Goal: Task Accomplishment & Management: Manage account settings

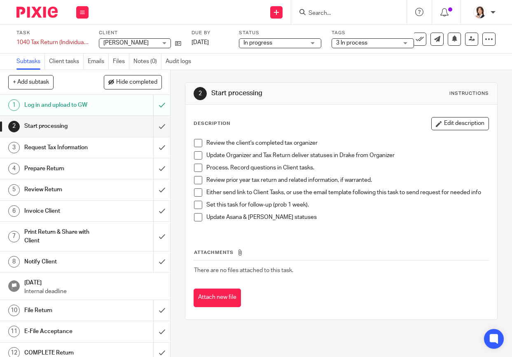
click at [331, 12] on input "Search" at bounding box center [345, 13] width 74 height 7
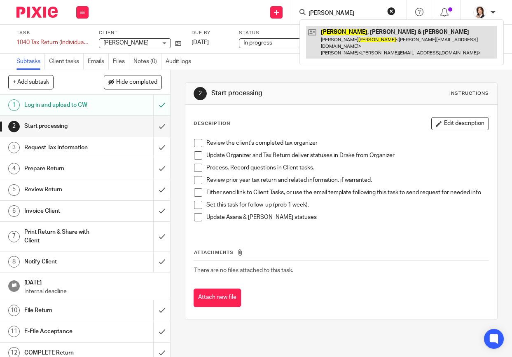
type input "welander"
click at [348, 41] on link at bounding box center [401, 42] width 191 height 33
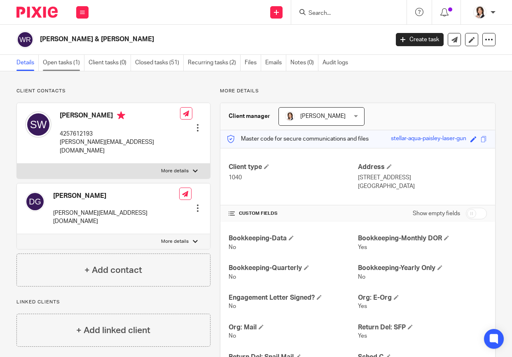
click at [68, 63] on link "Open tasks (1)" at bounding box center [64, 63] width 42 height 16
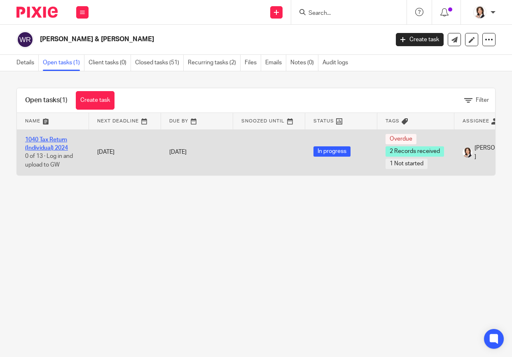
click at [46, 141] on link "1040 Tax Return (Individual) 2024" at bounding box center [46, 144] width 43 height 14
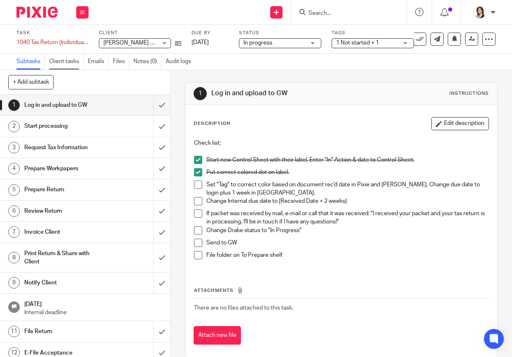
click at [67, 63] on link "Client tasks" at bounding box center [66, 62] width 35 height 16
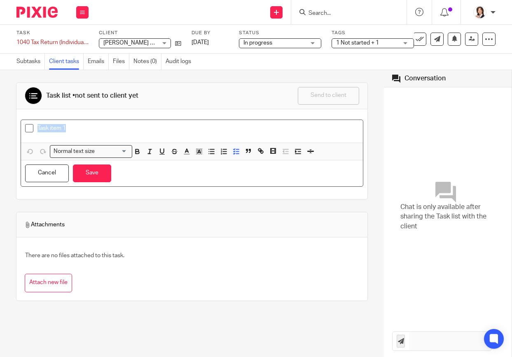
drag, startPoint x: 37, startPoint y: 127, endPoint x: 116, endPoint y: 131, distance: 78.7
click at [116, 131] on p "Task item 1" at bounding box center [198, 128] width 322 height 8
click at [152, 128] on p "[REQ 10/14] Your health insurance - was it" at bounding box center [198, 128] width 322 height 8
drag, startPoint x: 152, startPoint y: 128, endPoint x: 70, endPoint y: 130, distance: 82.3
click at [70, 130] on p "[REQ 10/14] Your health insurance - was it" at bounding box center [198, 128] width 322 height 8
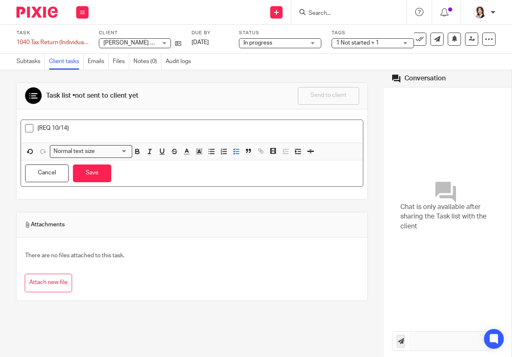
click at [103, 132] on div "[REQ 10/14]" at bounding box center [198, 130] width 322 height 12
click at [167, 128] on p "[REQ 10/14] Is the Pacifix Learning Worksheet" at bounding box center [198, 128] width 322 height 8
click at [164, 128] on p "[REQ 10/14] Is the Pacific Learning Worksheet" at bounding box center [198, 128] width 322 height 8
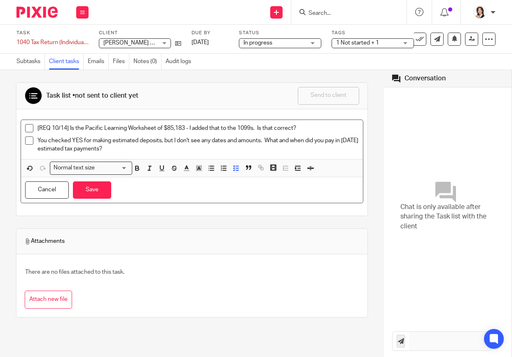
drag, startPoint x: 86, startPoint y: 186, endPoint x: 146, endPoint y: 185, distance: 59.3
click at [86, 186] on button "Save" at bounding box center [92, 190] width 38 height 18
drag, startPoint x: 71, startPoint y: 127, endPoint x: 84, endPoint y: 127, distance: 12.8
click at [84, 127] on p "[REQ 10/14] Is the Pacific Learning Worksheet of $85,183 - I added that to the …" at bounding box center [198, 128] width 322 height 8
click at [93, 188] on button "Save" at bounding box center [92, 190] width 38 height 18
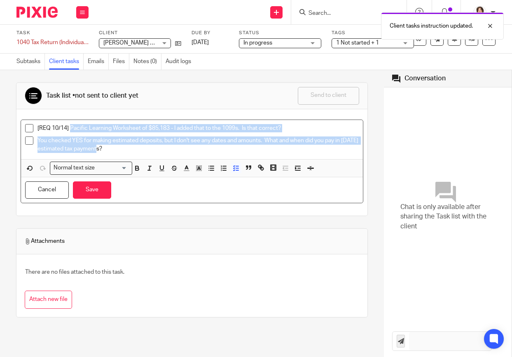
drag, startPoint x: 70, startPoint y: 129, endPoint x: 128, endPoint y: 156, distance: 64.1
click at [128, 156] on div "[REQ 10/14] Pacific Learning Worksheet of $85,183 - I added that to the 1099s. …" at bounding box center [192, 140] width 342 height 40
copy ul "Pacific Learning Worksheet of $85,183 - I added that to the 1099s. Is that corr…"
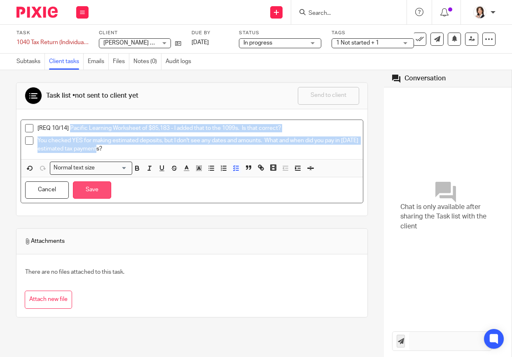
click at [94, 193] on button "Save" at bounding box center [92, 190] width 38 height 18
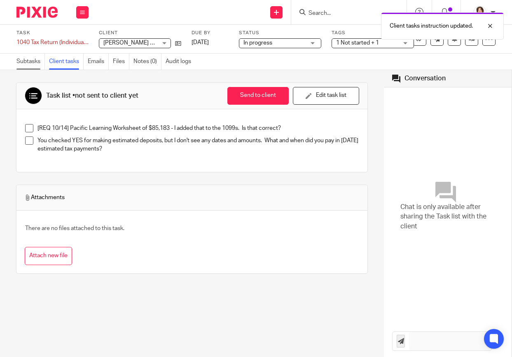
click at [33, 61] on link "Subtasks" at bounding box center [30, 62] width 28 height 16
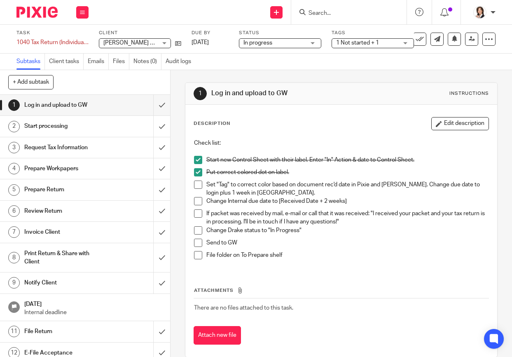
click at [197, 185] on span at bounding box center [198, 184] width 8 height 8
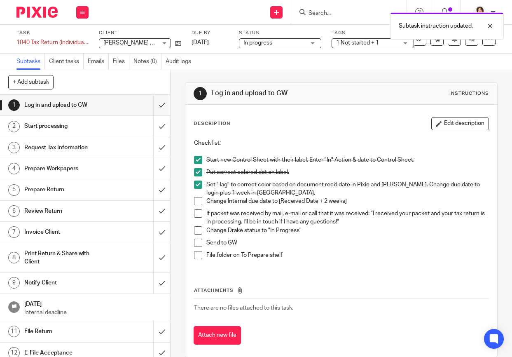
click at [194, 200] on span at bounding box center [198, 201] width 8 height 8
click at [194, 211] on span at bounding box center [198, 213] width 8 height 8
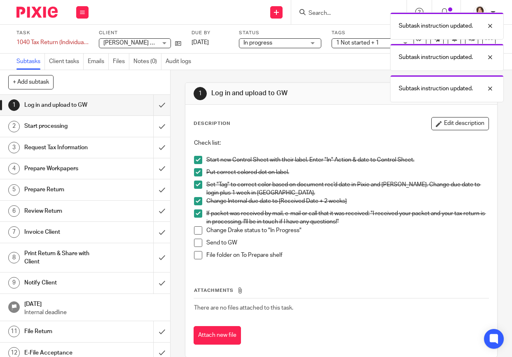
click at [196, 228] on span at bounding box center [198, 230] width 8 height 8
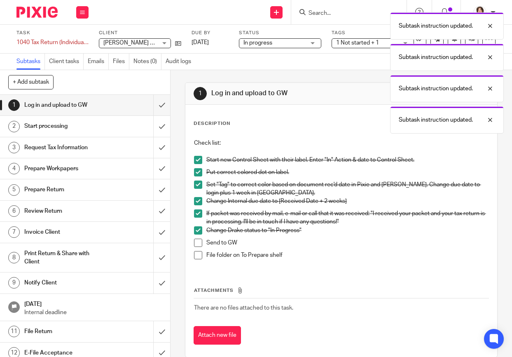
drag, startPoint x: 197, startPoint y: 237, endPoint x: 197, endPoint y: 241, distance: 4.5
click at [197, 237] on li "Change Drake status to "In Progress"" at bounding box center [341, 232] width 295 height 12
click at [197, 243] on span at bounding box center [198, 242] width 8 height 8
click at [196, 252] on span at bounding box center [198, 255] width 8 height 8
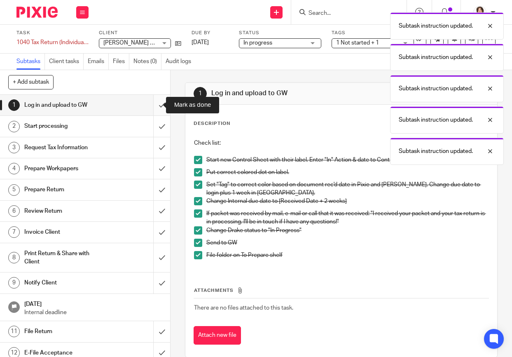
click at [157, 107] on input "submit" at bounding box center [85, 105] width 170 height 21
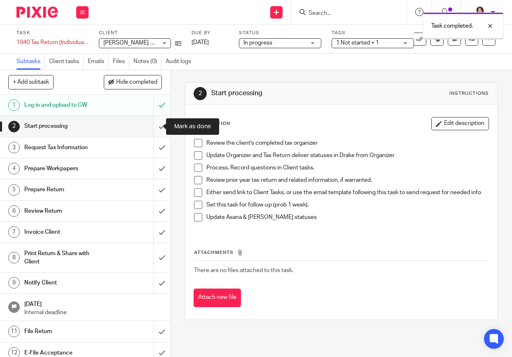
click at [155, 125] on input "submit" at bounding box center [85, 126] width 170 height 21
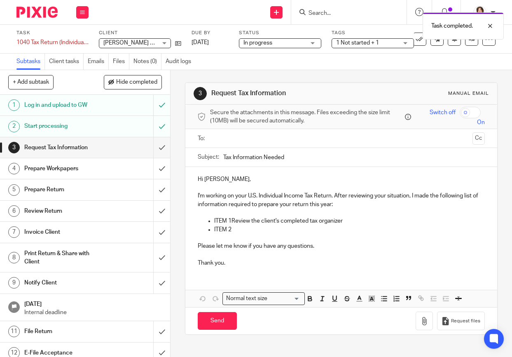
click at [236, 140] on input "text" at bounding box center [341, 137] width 256 height 9
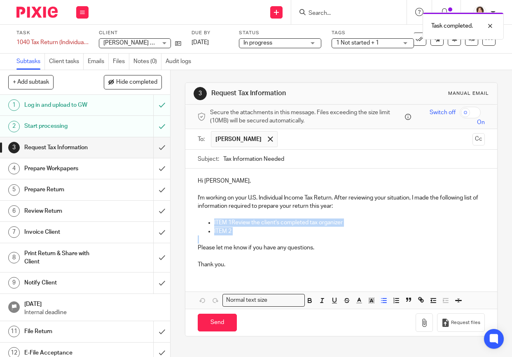
drag, startPoint x: 210, startPoint y: 221, endPoint x: 253, endPoint y: 238, distance: 46.4
click at [253, 238] on div "Hi Sandra, I'm working on your U.S. Individual Income Tax Return. After reviewi…" at bounding box center [341, 221] width 312 height 106
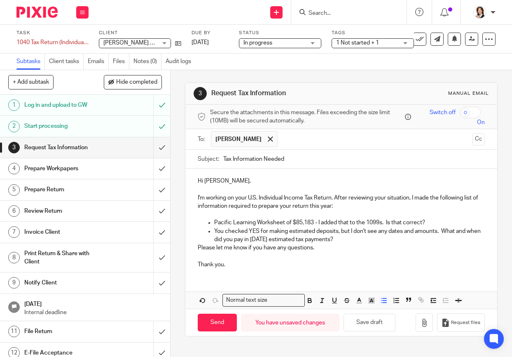
click at [381, 224] on p "Pacific Learning Worksheet of $85,183 - I added that to the 1099s. Is that corr…" at bounding box center [349, 222] width 271 height 8
drag, startPoint x: 194, startPoint y: 248, endPoint x: 312, endPoint y: 251, distance: 117.8
click at [312, 251] on div "Hi Sandra, I'm working on your U.S. Individual Income Tax Return. After reviewi…" at bounding box center [341, 221] width 312 height 106
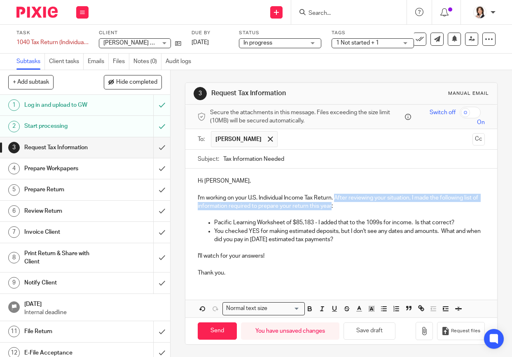
drag, startPoint x: 335, startPoint y: 199, endPoint x: 336, endPoint y: 207, distance: 7.8
click at [336, 207] on p "I'm working on your U.S. Individual Income Tax Return. After reviewing your sit…" at bounding box center [341, 201] width 287 height 17
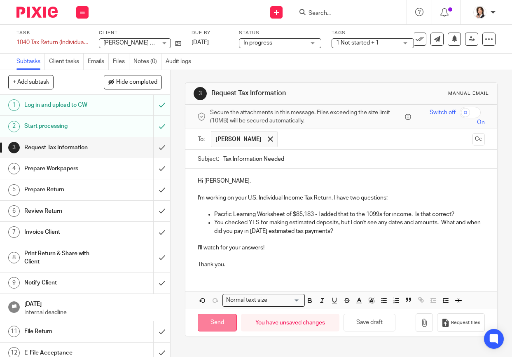
click at [207, 321] on input "Send" at bounding box center [217, 322] width 39 height 18
type input "Sent"
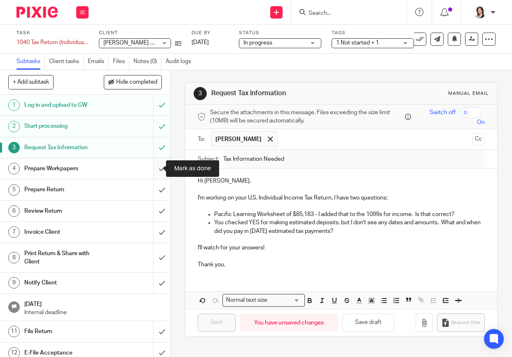
click at [150, 168] on input "submit" at bounding box center [85, 168] width 170 height 21
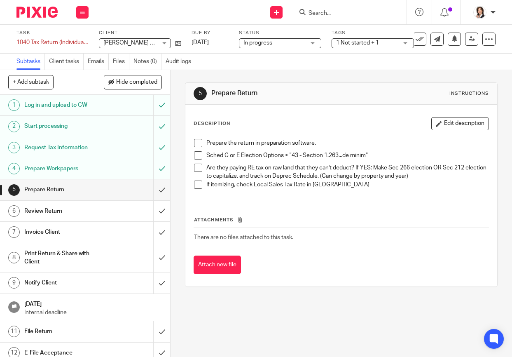
click at [404, 42] on div "1 Not started + 1" at bounding box center [372, 43] width 82 height 10
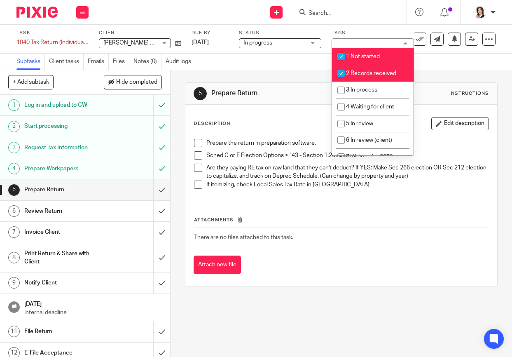
click at [341, 72] on input "checkbox" at bounding box center [341, 73] width 16 height 16
checkbox input "false"
click at [340, 55] on input "checkbox" at bounding box center [341, 57] width 16 height 16
checkbox input "false"
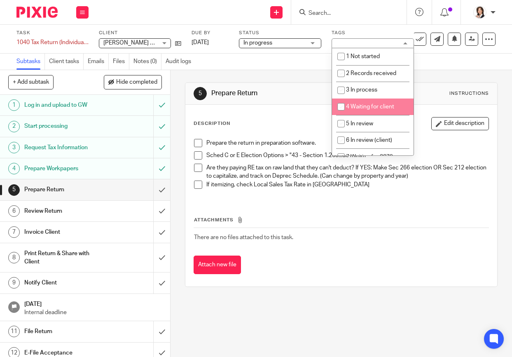
click at [341, 108] on input "checkbox" at bounding box center [341, 107] width 16 height 16
checkbox input "true"
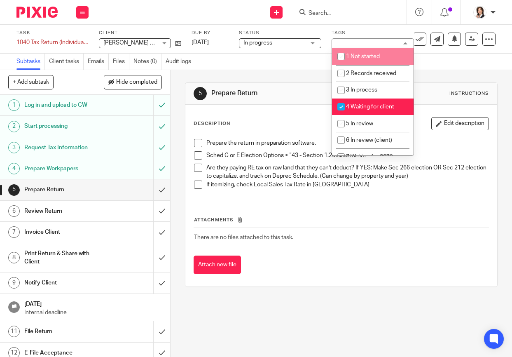
click at [345, 12] on input "Search" at bounding box center [345, 13] width 74 height 7
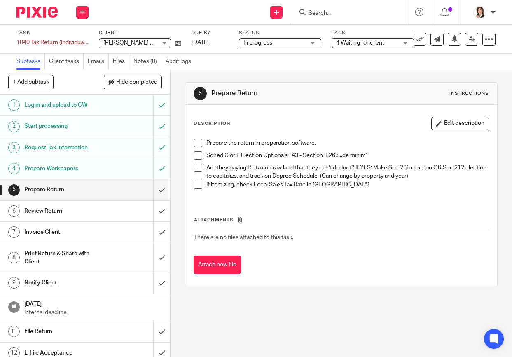
click at [345, 12] on input "Search" at bounding box center [345, 13] width 74 height 7
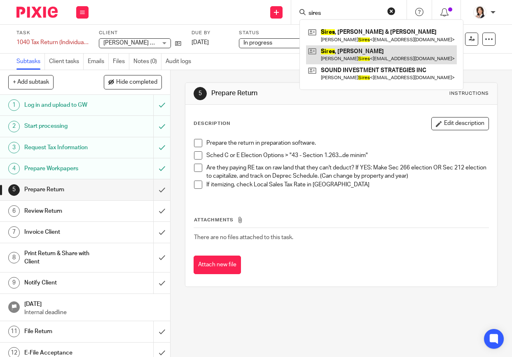
type input "sires"
click at [338, 53] on link at bounding box center [381, 54] width 151 height 19
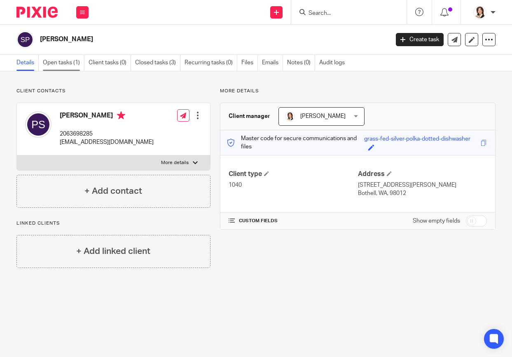
click at [62, 63] on link "Open tasks (1)" at bounding box center [64, 63] width 42 height 16
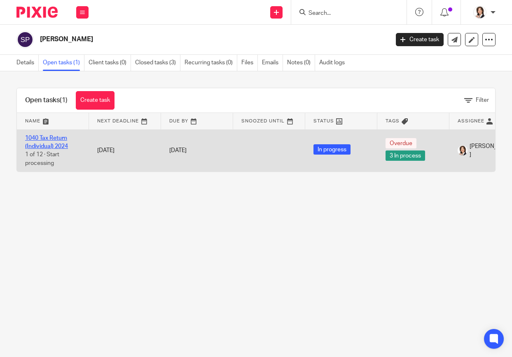
click at [37, 143] on link "1040 Tax Return (Individual) 2024" at bounding box center [46, 142] width 43 height 14
